Goal: Transaction & Acquisition: Purchase product/service

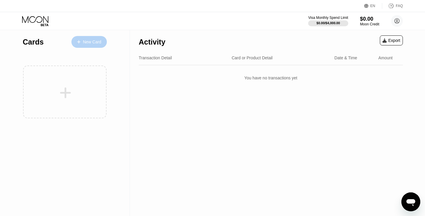
click at [92, 46] on div "New Card" at bounding box center [89, 42] width 35 height 12
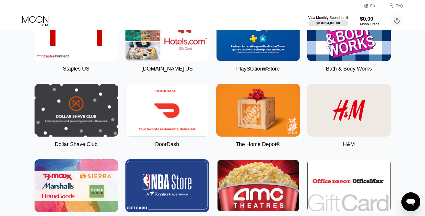
scroll to position [1092, 0]
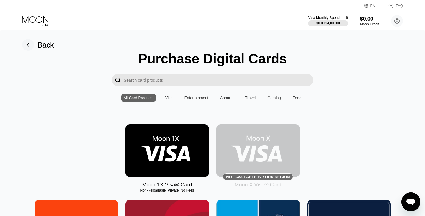
click at [169, 80] on input "Search card products" at bounding box center [219, 80] width 190 height 13
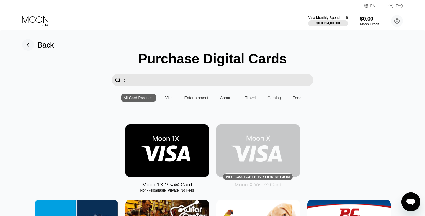
type input "c"
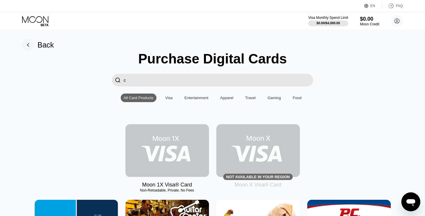
click at [142, 146] on img at bounding box center [168, 150] width 84 height 53
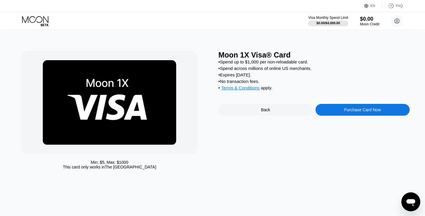
click at [336, 109] on div "Purchase Card Now" at bounding box center [363, 110] width 95 height 12
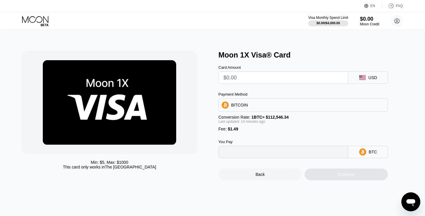
type input "0"
click at [275, 77] on input "text" at bounding box center [284, 78] width 120 height 12
type input "$5"
type input "0.00005782"
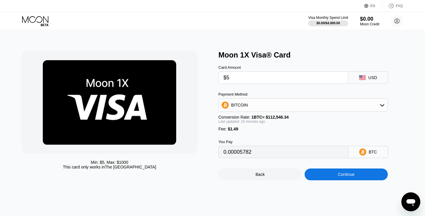
type input "$50"
type input "0.00045869"
type input "$50"
type input "0.00045853"
